Goal: Task Accomplishment & Management: Manage account settings

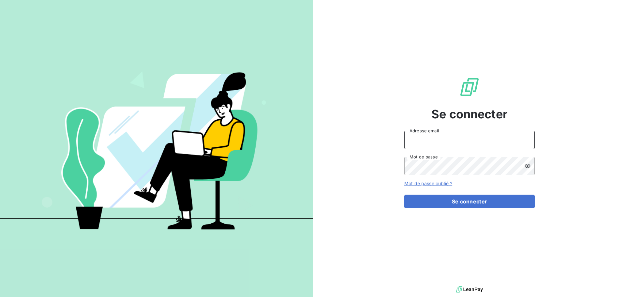
type input "[EMAIL_ADDRESS][DOMAIN_NAME]"
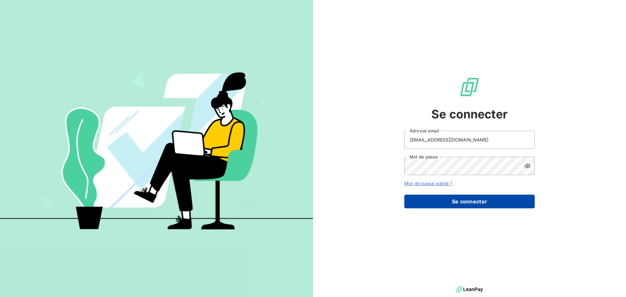
click at [486, 203] on button "Se connecter" at bounding box center [469, 202] width 130 height 14
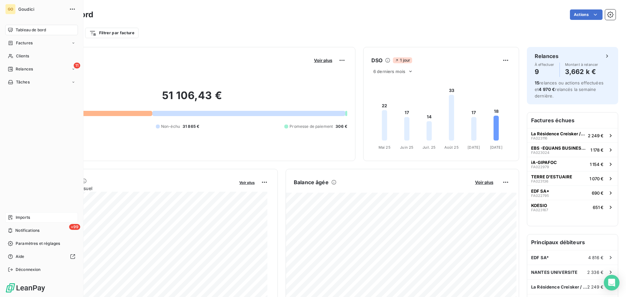
click at [22, 217] on span "Imports" at bounding box center [23, 218] width 14 height 6
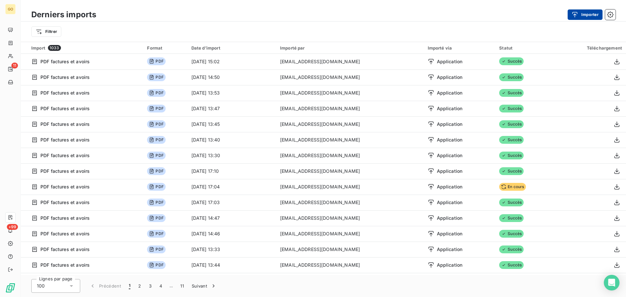
click at [586, 13] on button "Importer" at bounding box center [585, 14] width 35 height 10
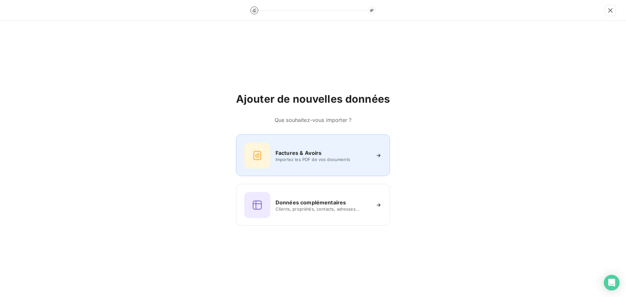
click at [318, 169] on div "Factures & Avoirs Importez les PDF de vos documents" at bounding box center [313, 155] width 154 height 42
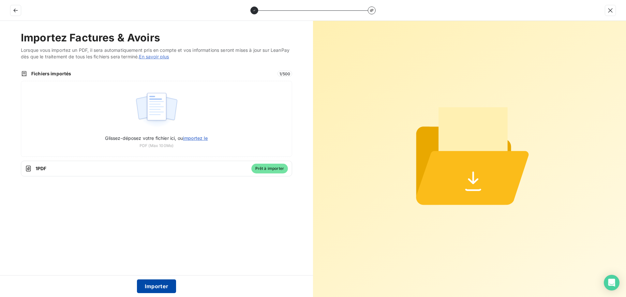
drag, startPoint x: 159, startPoint y: 288, endPoint x: 165, endPoint y: 283, distance: 6.9
click at [159, 288] on button "Importer" at bounding box center [156, 286] width 39 height 14
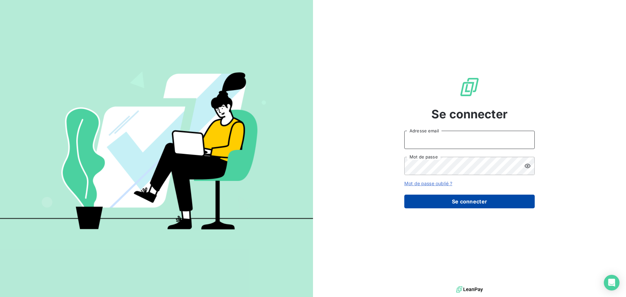
type input "[EMAIL_ADDRESS][DOMAIN_NAME]"
click at [487, 201] on button "Se connecter" at bounding box center [469, 202] width 130 height 14
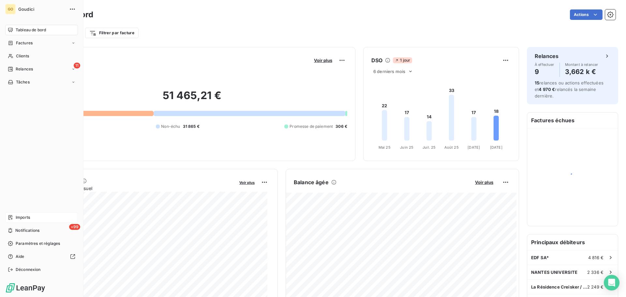
click at [13, 216] on icon at bounding box center [10, 217] width 5 height 5
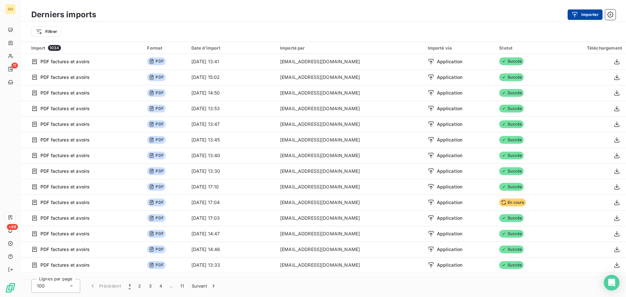
click at [589, 16] on button "Importer" at bounding box center [585, 14] width 35 height 10
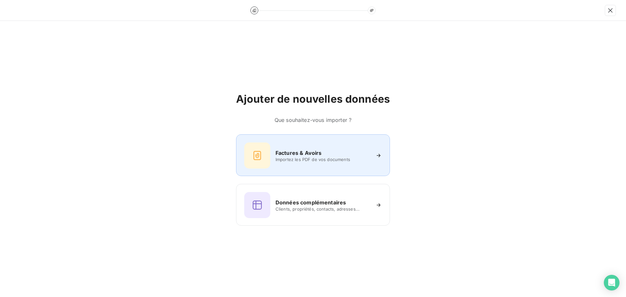
click at [316, 150] on h6 "Factures & Avoirs" at bounding box center [299, 153] width 46 height 8
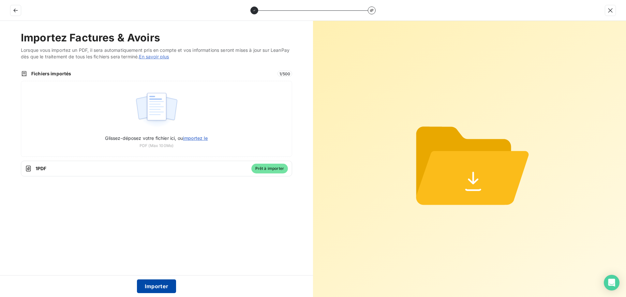
click at [161, 280] on button "Importer" at bounding box center [156, 286] width 39 height 14
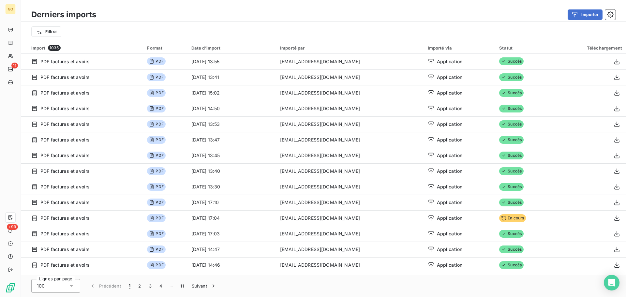
click at [369, 21] on div "Derniers imports Importer" at bounding box center [323, 15] width 605 height 14
click at [585, 16] on button "Importer" at bounding box center [585, 14] width 35 height 10
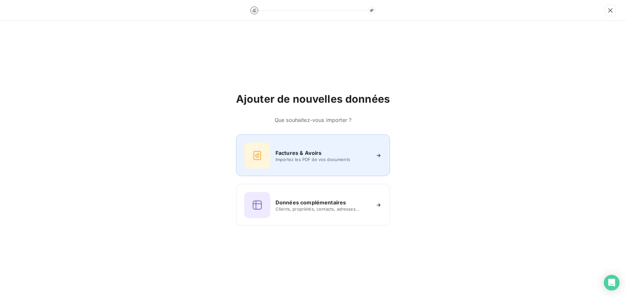
click at [314, 148] on div "Factures & Avoirs Importez les PDF de vos documents" at bounding box center [313, 155] width 138 height 26
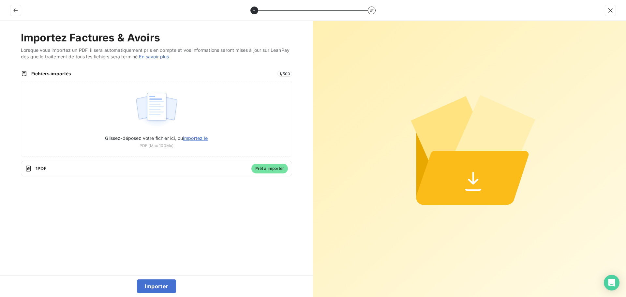
drag, startPoint x: 168, startPoint y: 288, endPoint x: 264, endPoint y: 192, distance: 136.5
click at [168, 287] on button "Importer" at bounding box center [156, 286] width 39 height 14
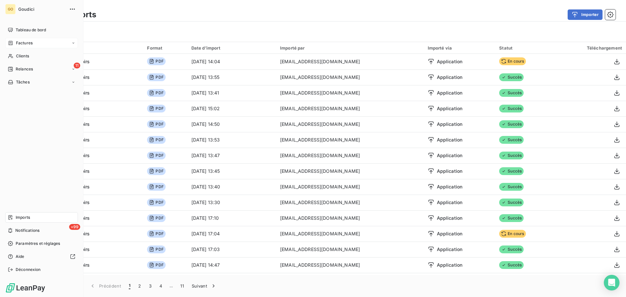
click at [19, 43] on span "Factures" at bounding box center [24, 43] width 17 height 6
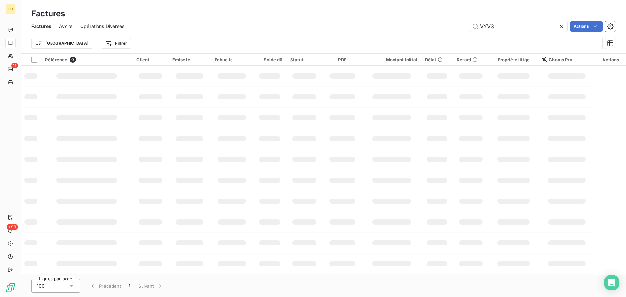
drag, startPoint x: 499, startPoint y: 24, endPoint x: 440, endPoint y: 26, distance: 58.7
click at [440, 26] on div "VYV3 Actions" at bounding box center [374, 26] width 484 height 10
type input "chouteau"
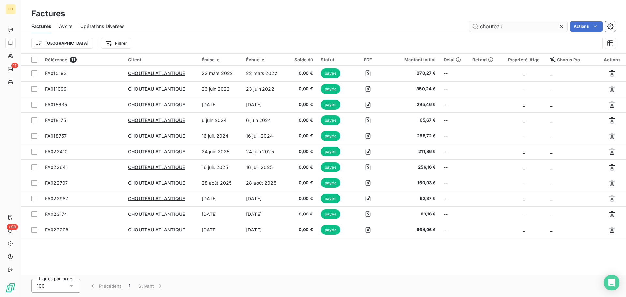
click at [515, 28] on input "chouteau" at bounding box center [519, 26] width 98 height 10
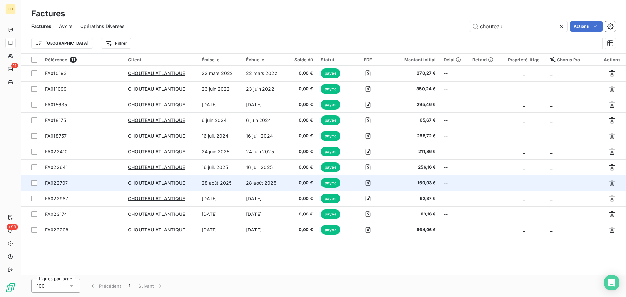
click at [259, 184] on td "28 août 2025" at bounding box center [264, 183] width 44 height 16
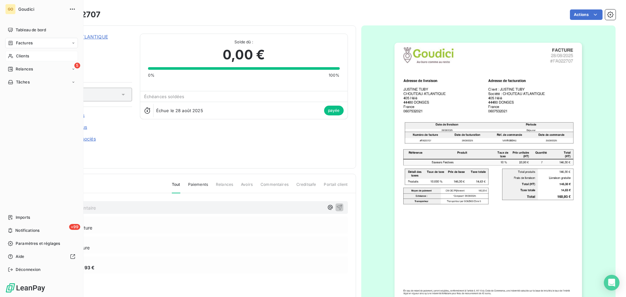
click at [20, 55] on span "Clients" at bounding box center [22, 56] width 13 height 6
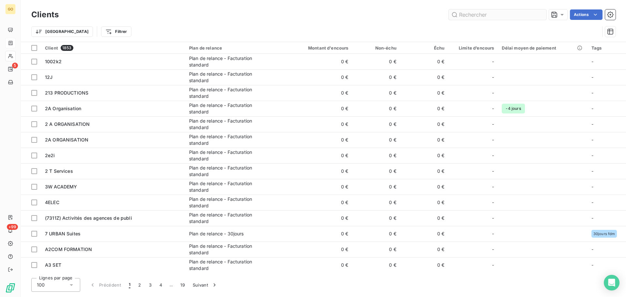
click at [478, 14] on input "text" at bounding box center [498, 14] width 98 height 10
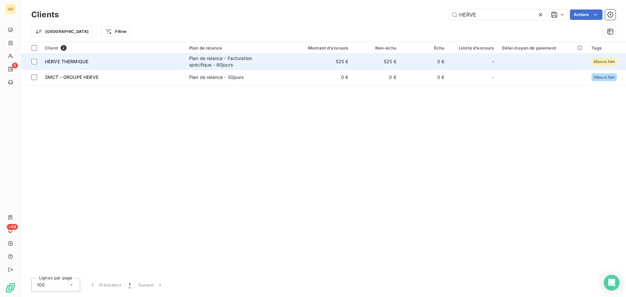
type input "HERVE"
click at [223, 59] on div "Plan de relance - Facturation spécifique - 60jours" at bounding box center [230, 61] width 82 height 13
